Goal: Manage account settings

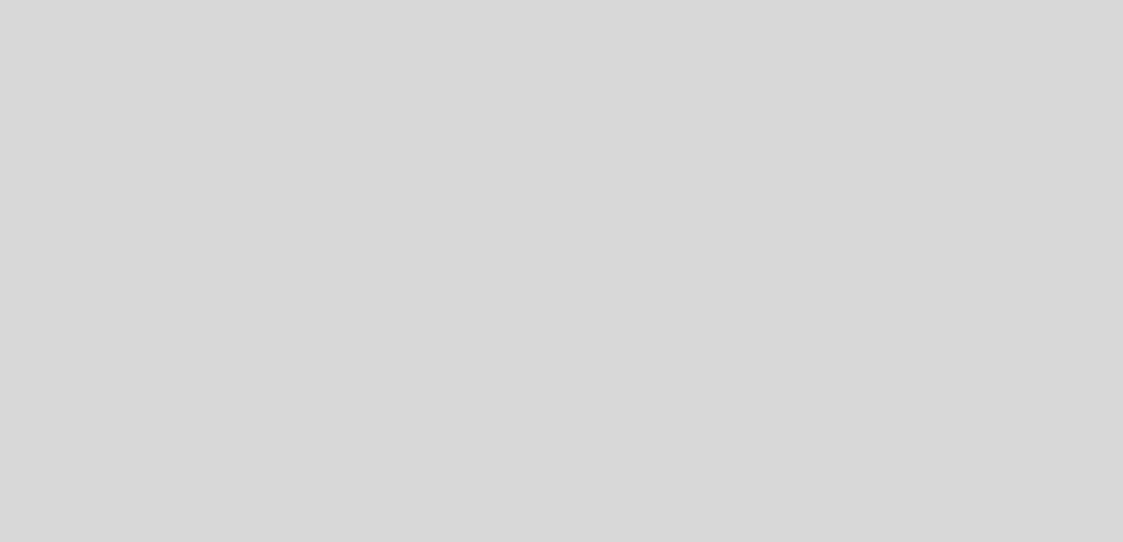
select select "es"
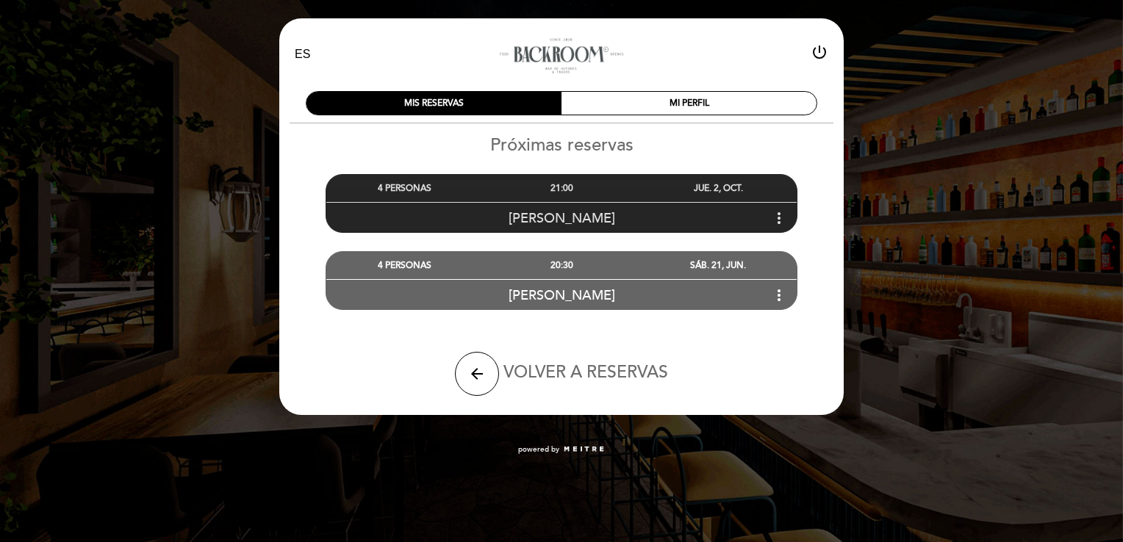
click at [781, 213] on icon "more_vert" at bounding box center [779, 218] width 18 height 18
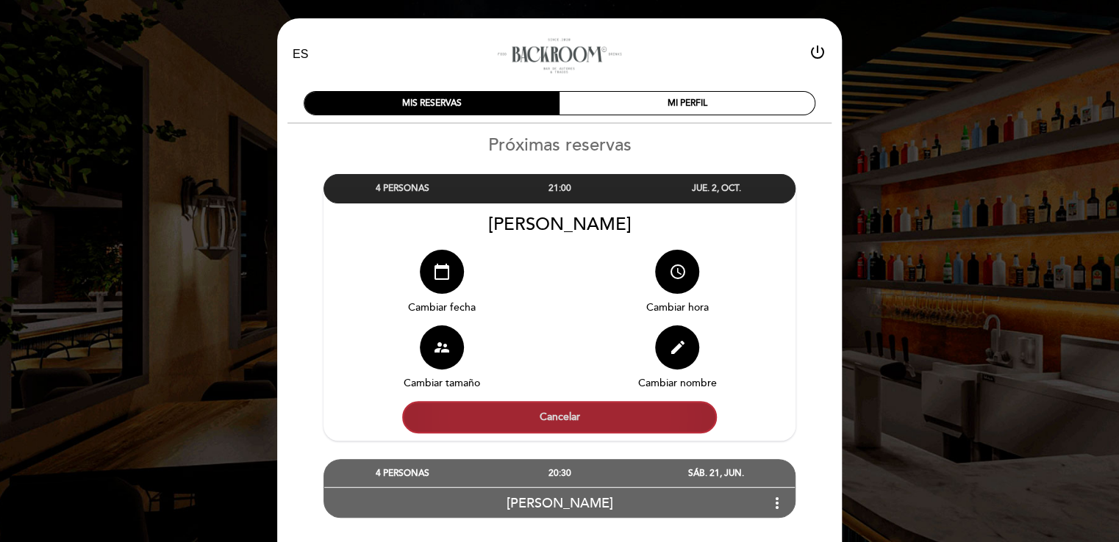
click at [571, 412] on button "Cancelar" at bounding box center [559, 417] width 315 height 32
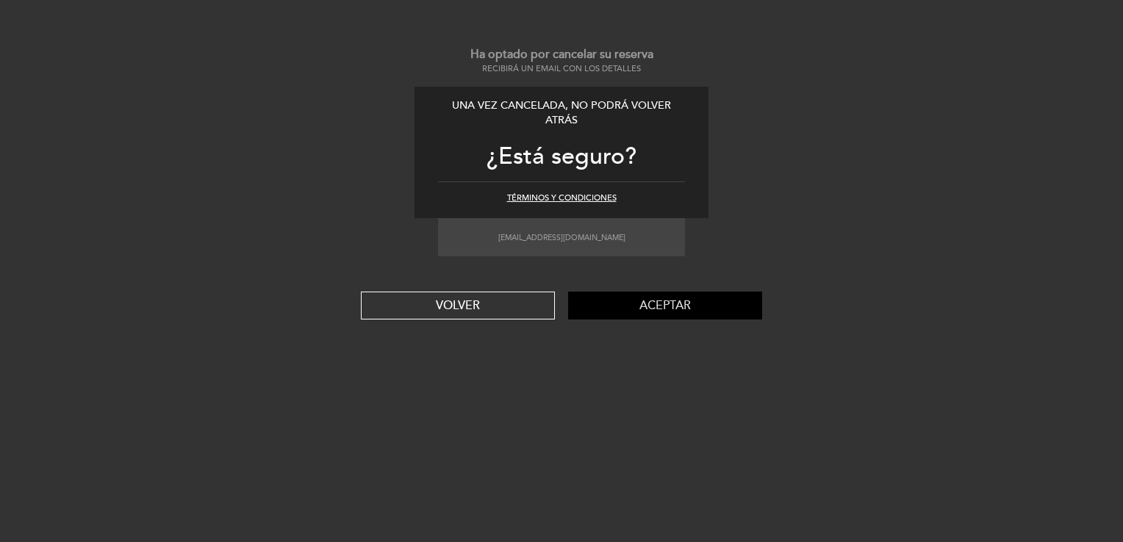
click at [650, 309] on button "Aceptar" at bounding box center [665, 306] width 194 height 28
